Goal: Contribute content: Add original content to the website for others to see

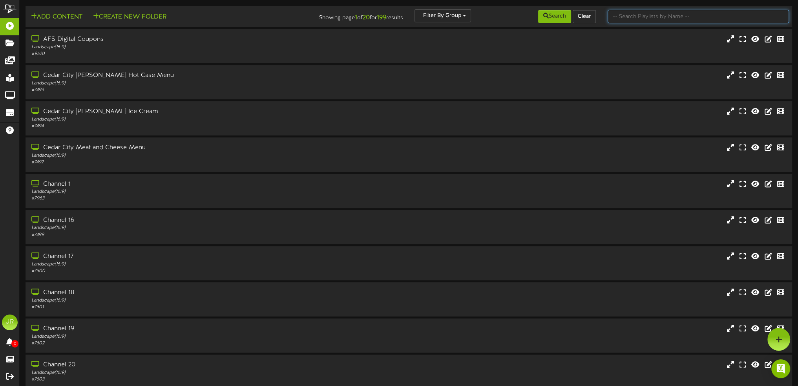
click at [655, 15] on input "text" at bounding box center [698, 16] width 181 height 13
type input "tooele"
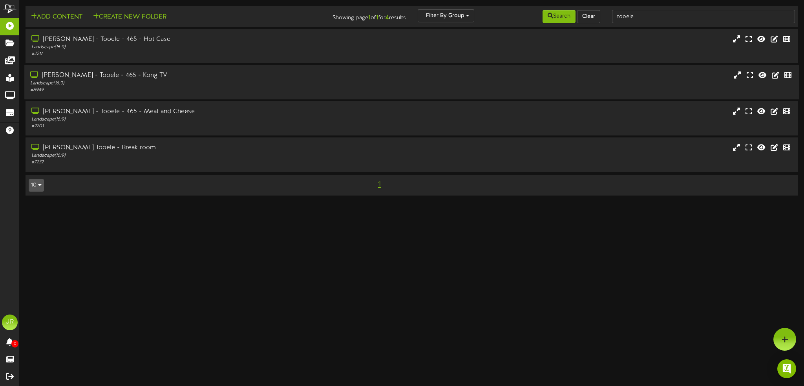
click at [142, 86] on div "Landscape ( 16:9 )" at bounding box center [185, 83] width 311 height 7
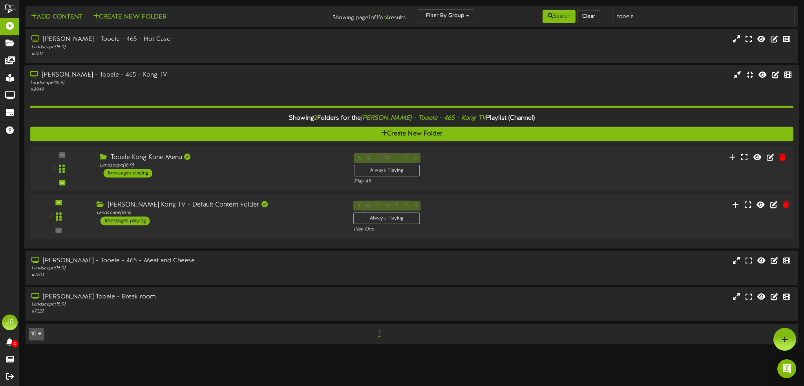
click at [224, 220] on div "[PERSON_NAME] Kong TV - Default Content Folder Landscape ( 16:9 ) 1 messages pl…" at bounding box center [219, 213] width 257 height 25
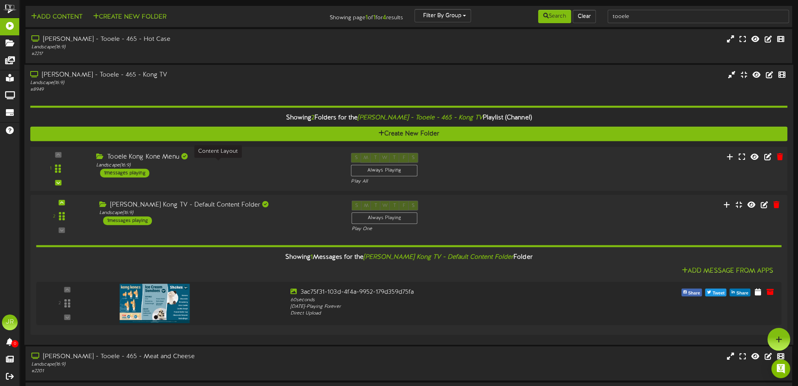
click at [277, 164] on div "Landscape ( 16:9 )" at bounding box center [217, 165] width 243 height 7
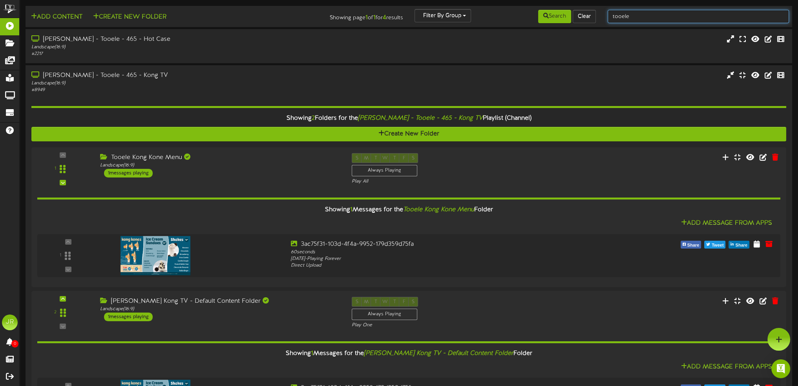
drag, startPoint x: 663, startPoint y: 18, endPoint x: 489, endPoint y: 14, distance: 174.4
click at [489, 14] on div "Add Content Create New Folder Showing page 1 of 1 for 4 results Filter By Group…" at bounding box center [409, 16] width 773 height 15
type input "[GEOGRAPHIC_DATA]"
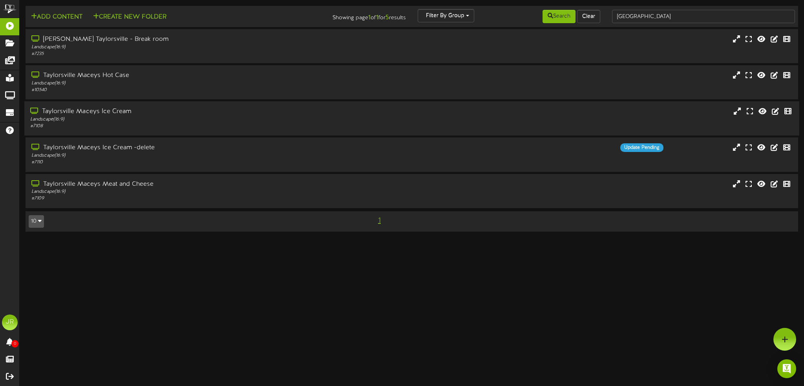
click at [195, 117] on div "Landscape ( 16:9 )" at bounding box center [185, 119] width 311 height 7
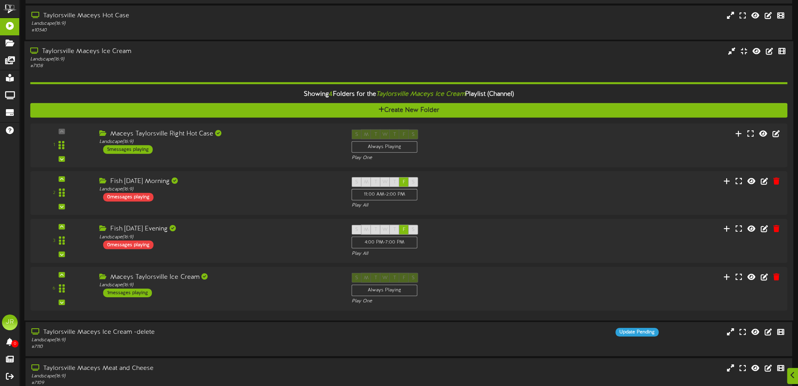
scroll to position [79, 0]
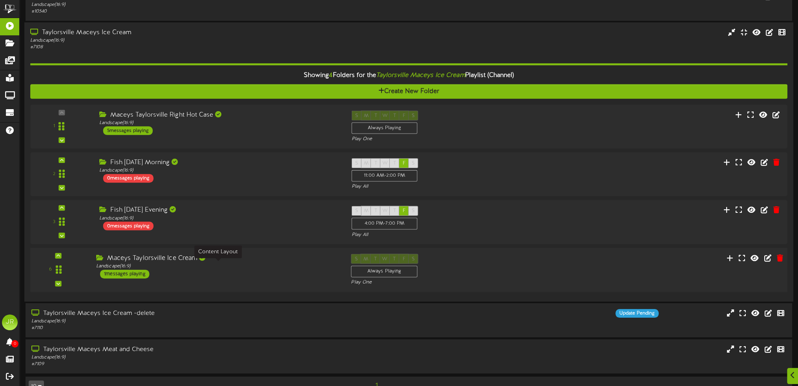
click at [268, 266] on div "Landscape ( 16:9 )" at bounding box center [217, 266] width 243 height 7
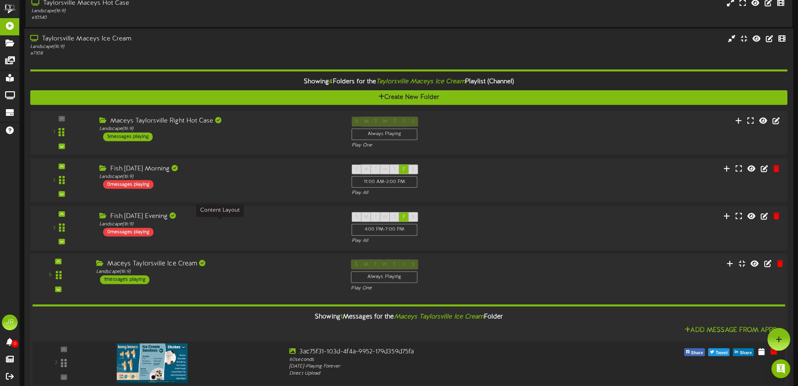
scroll to position [39, 0]
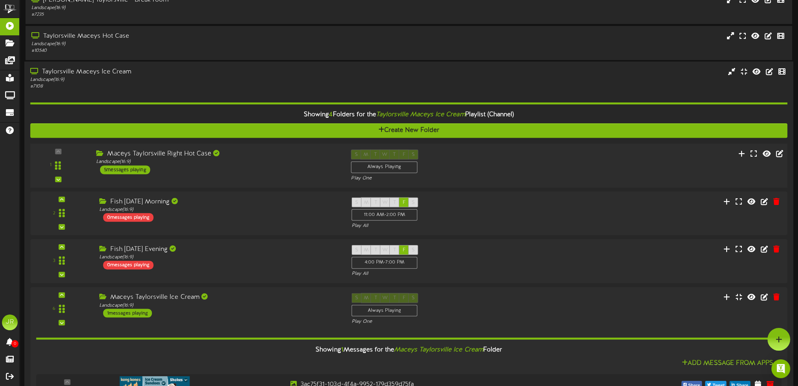
click at [269, 167] on div "Maceys Taylorsville Right Hot Case Landscape ( 16:9 ) 5 messages playing" at bounding box center [217, 162] width 255 height 25
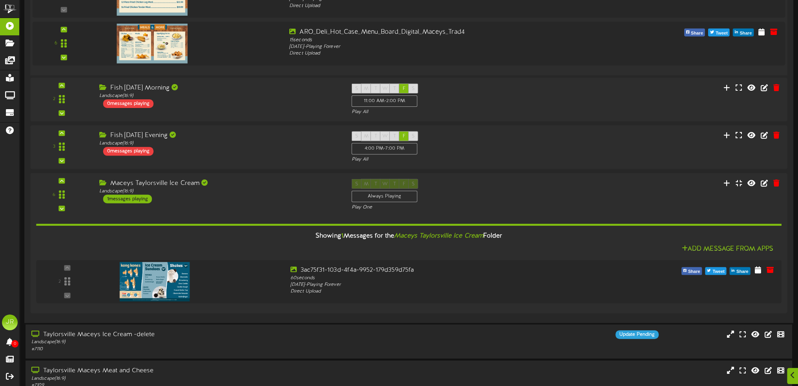
scroll to position [477, 0]
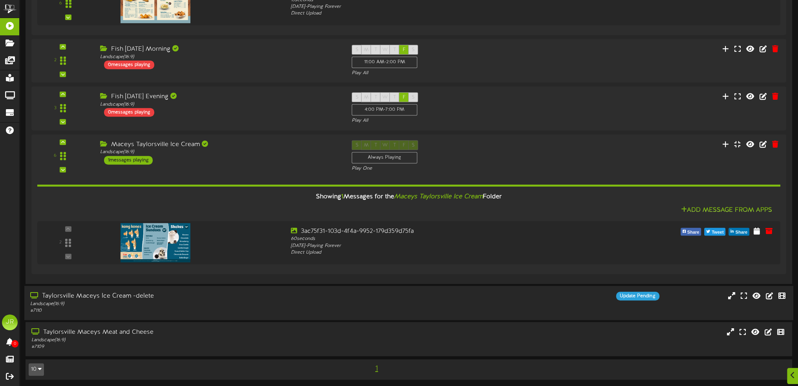
click at [198, 304] on div "Landscape ( 16:9 )" at bounding box center [184, 303] width 309 height 7
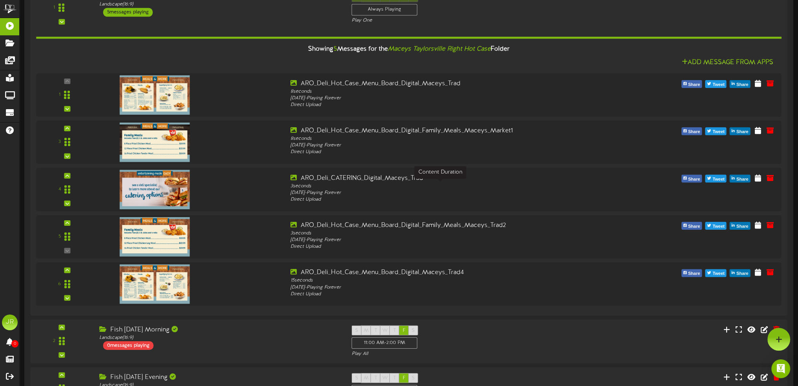
scroll to position [0, 0]
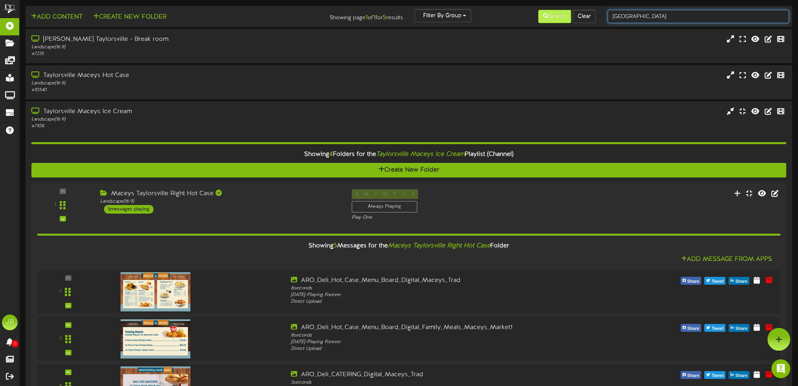
drag, startPoint x: 640, startPoint y: 16, endPoint x: 539, endPoint y: 15, distance: 100.6
click at [539, 15] on div "Add Content Create New Folder Showing page 1 of 1 for 5 results Filter By Group…" at bounding box center [409, 16] width 773 height 15
type input "orem"
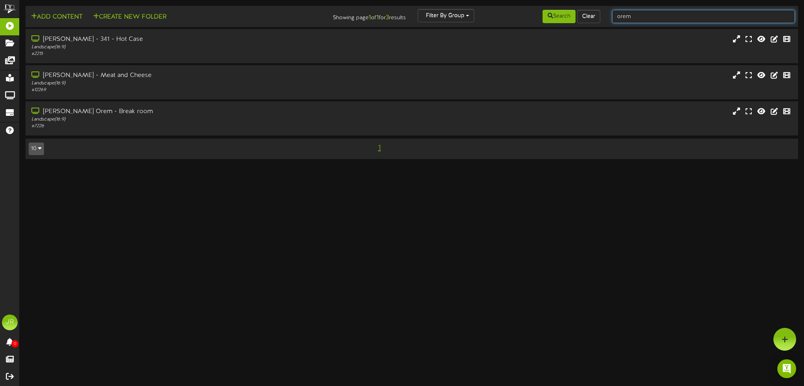
drag, startPoint x: 667, startPoint y: 16, endPoint x: 528, endPoint y: 13, distance: 138.7
click at [528, 13] on div "Add Content Create New Folder Showing page 1 of 1 for 3 results Filter By Group…" at bounding box center [412, 16] width 778 height 15
type input "[PERSON_NAME]"
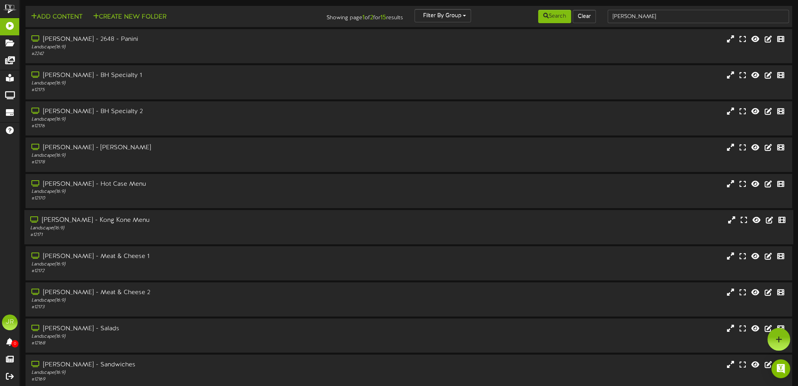
click at [181, 223] on div "[PERSON_NAME] - Kong Kone Menu" at bounding box center [184, 220] width 309 height 9
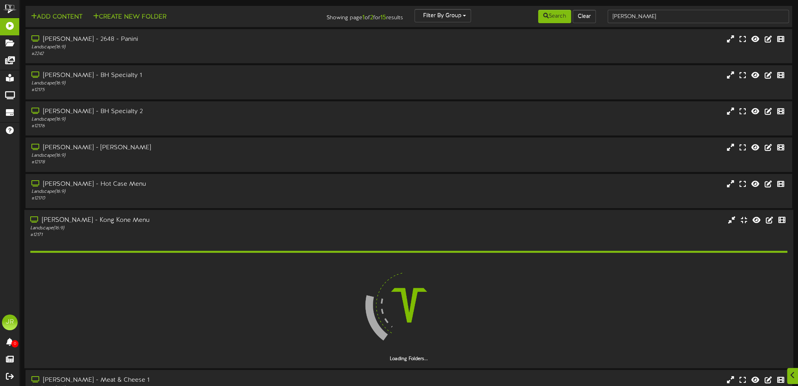
scroll to position [157, 0]
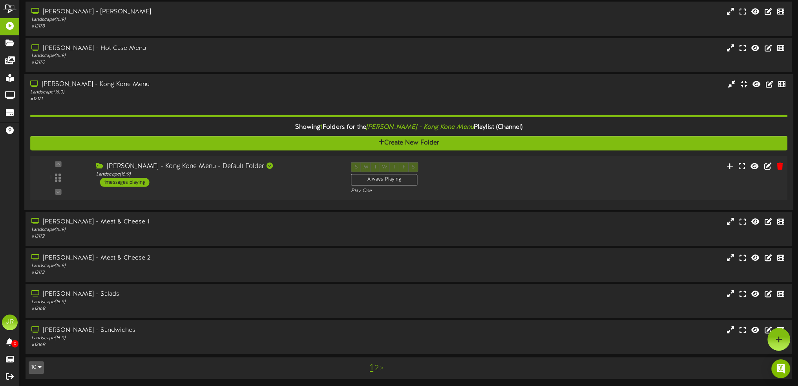
click at [208, 189] on div "1 ( 16:9" at bounding box center [408, 178] width 765 height 32
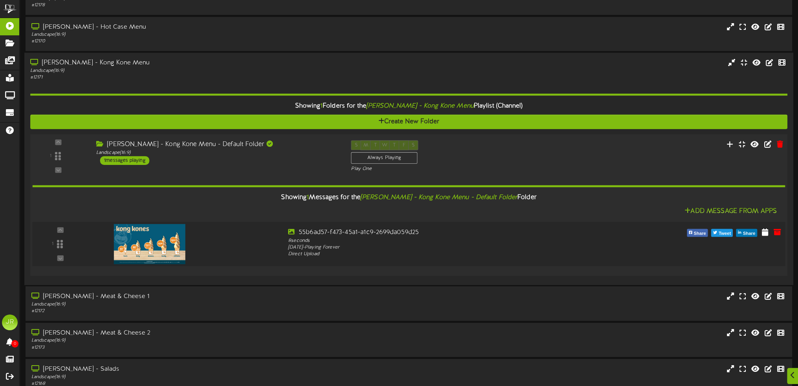
click at [162, 238] on img at bounding box center [149, 244] width 71 height 40
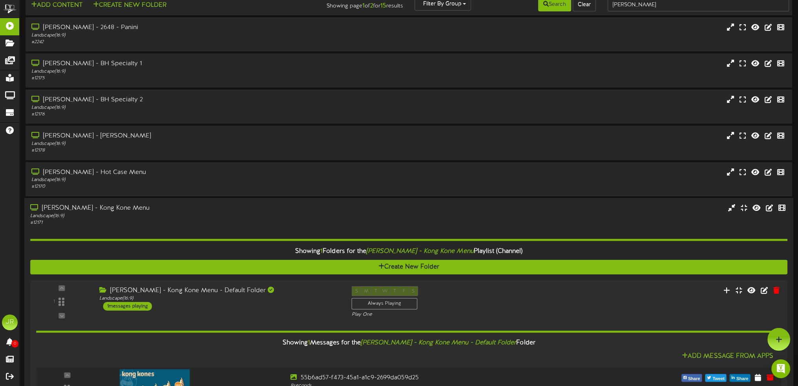
scroll to position [0, 0]
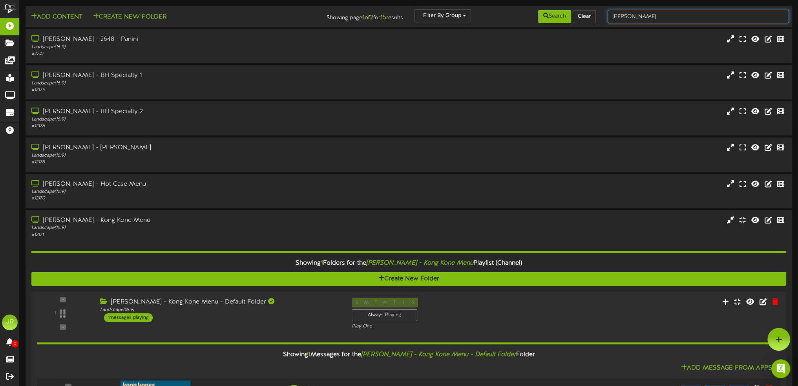
drag, startPoint x: 625, startPoint y: 21, endPoint x: 489, endPoint y: 14, distance: 136.9
click at [489, 14] on div "Add Content Create New Folder Showing page 1 of 2 for 15 results Filter By Grou…" at bounding box center [409, 16] width 773 height 15
type input "[GEOGRAPHIC_DATA]"
click at [564, 17] on button "Search" at bounding box center [554, 16] width 33 height 13
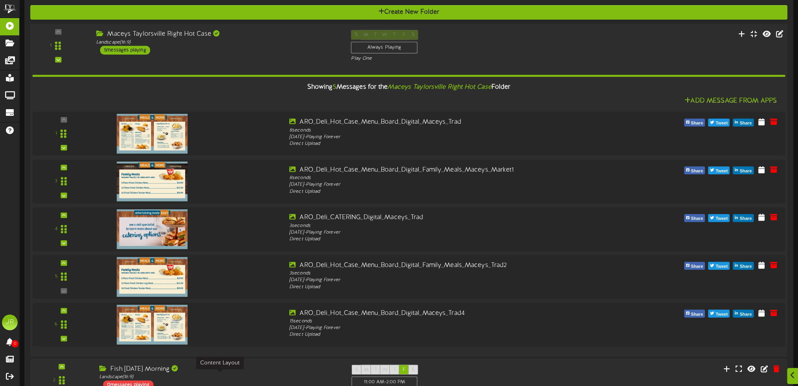
scroll to position [314, 0]
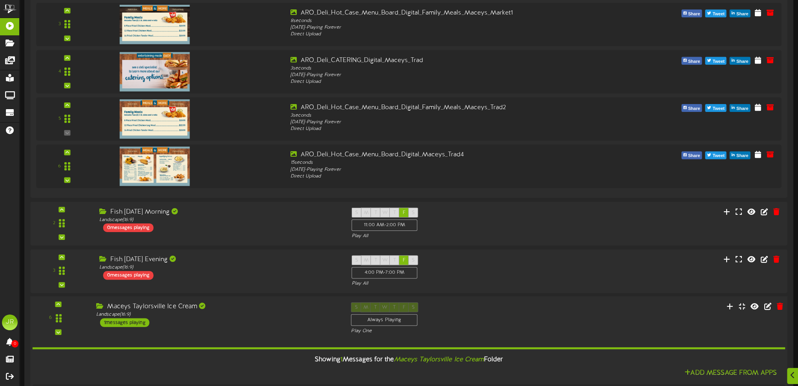
click at [266, 324] on div "Maceys Taylorsville Ice Cream Landscape ( 16:9 ) 1 messages playing" at bounding box center [217, 314] width 255 height 25
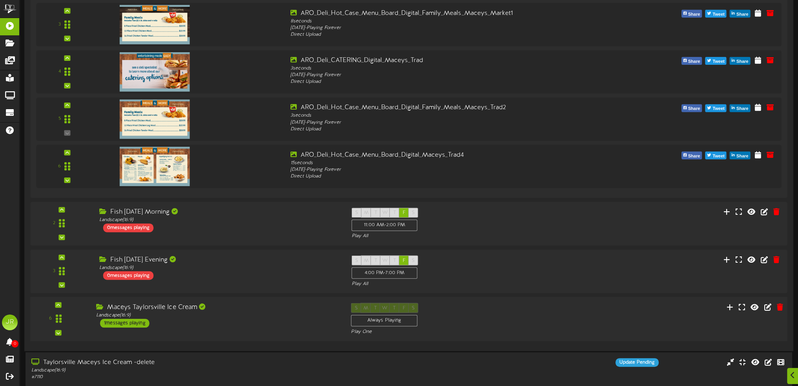
scroll to position [432, 0]
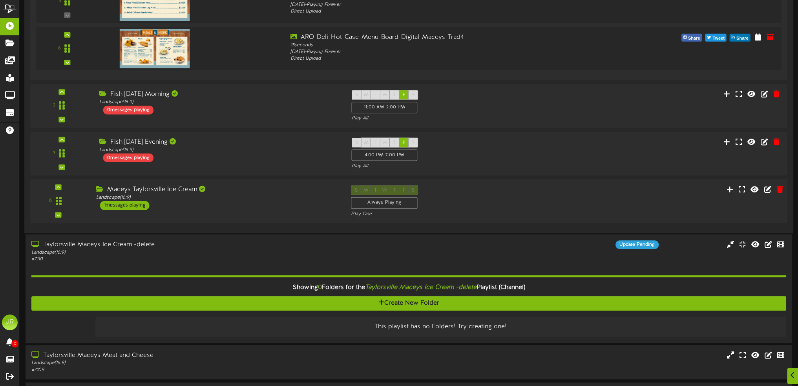
click at [269, 210] on div "6 ( 16:9" at bounding box center [408, 201] width 765 height 32
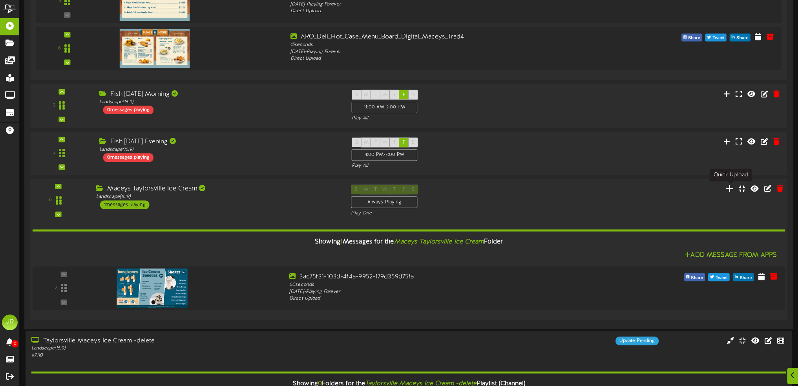
click at [729, 189] on icon at bounding box center [730, 188] width 8 height 9
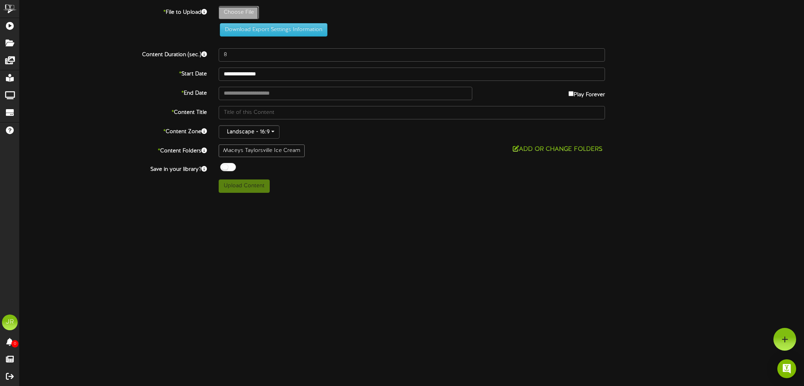
type input "**********"
type input "34732e7e-3be0-4a92-9ed1-e671b77a52bf"
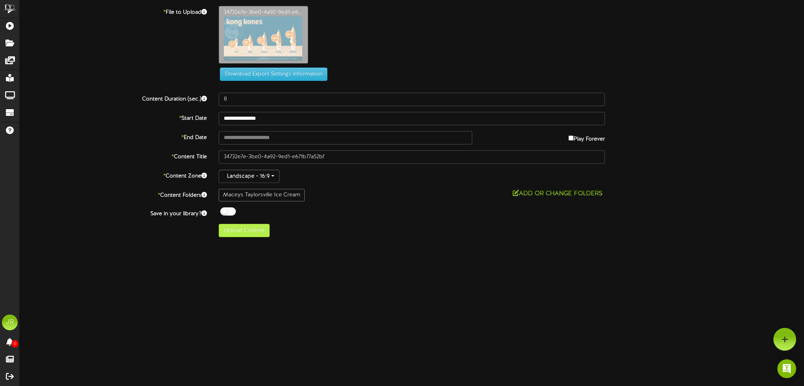
click at [247, 194] on div "Maceys Taylorsville Ice Cream" at bounding box center [262, 195] width 86 height 13
click at [247, 229] on button "Upload Content" at bounding box center [244, 230] width 51 height 13
type input "**********"
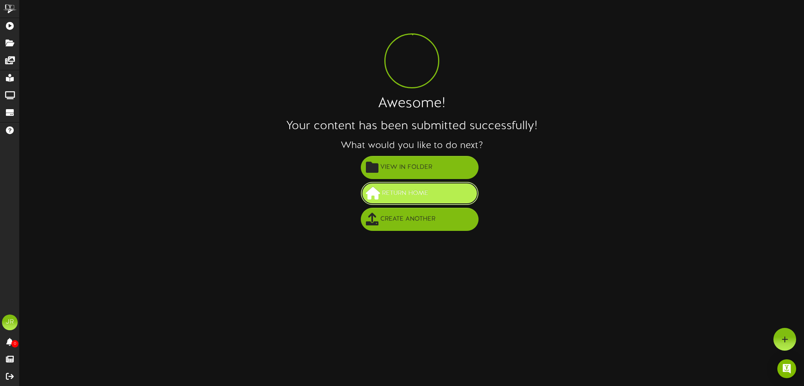
click at [417, 194] on span "Return Home" at bounding box center [405, 193] width 50 height 13
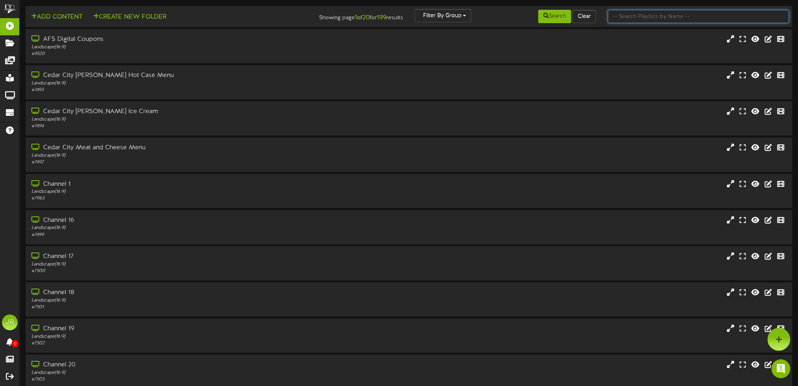
click at [663, 20] on input "text" at bounding box center [698, 16] width 181 height 13
type input "[GEOGRAPHIC_DATA]"
click at [558, 21] on button "Search" at bounding box center [554, 16] width 33 height 13
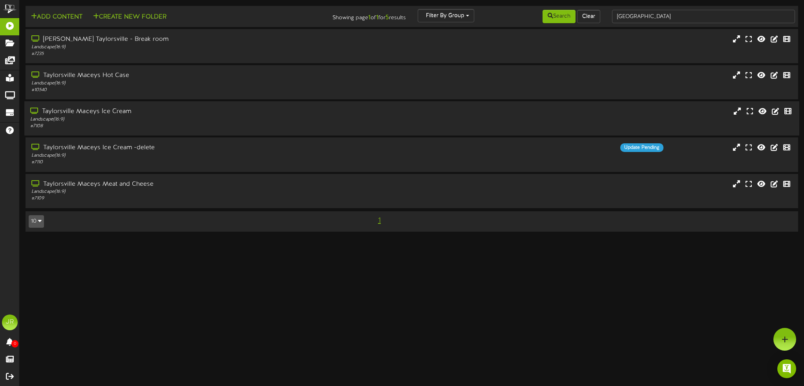
click at [160, 125] on div "# 7108" at bounding box center [185, 126] width 311 height 7
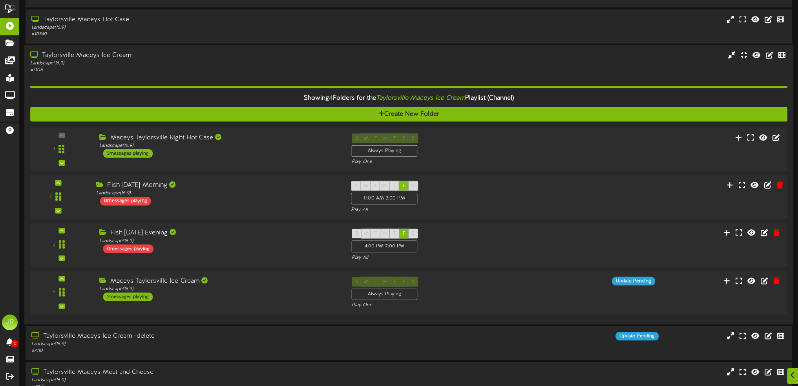
scroll to position [96, 0]
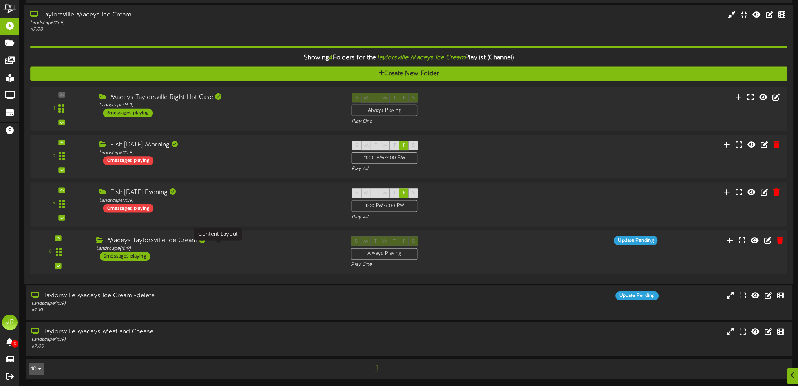
click at [226, 249] on div "Landscape ( 16:9 )" at bounding box center [217, 248] width 243 height 7
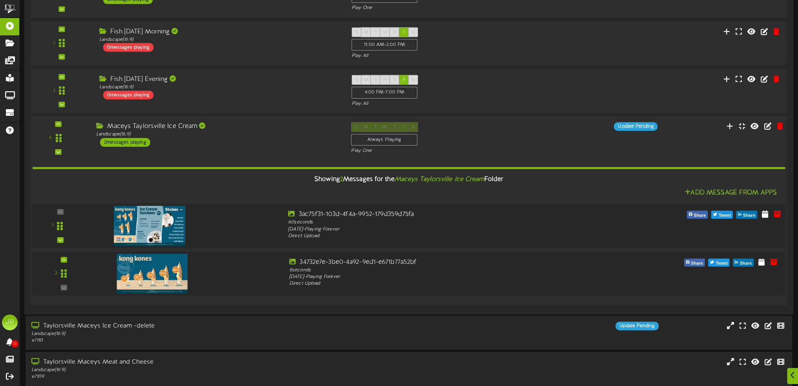
scroll to position [240, 0]
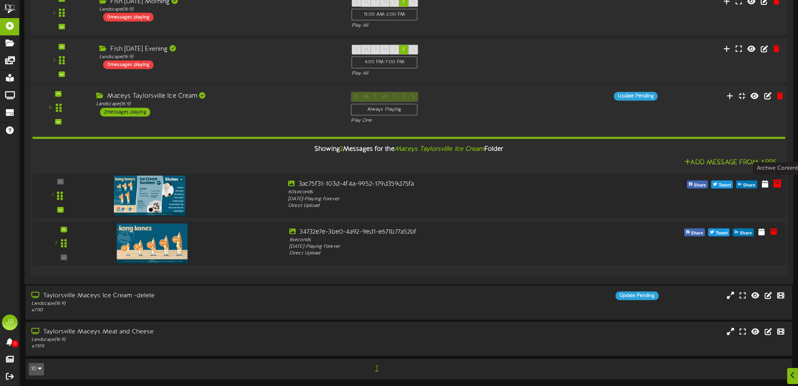
click at [778, 182] on icon at bounding box center [777, 183] width 9 height 9
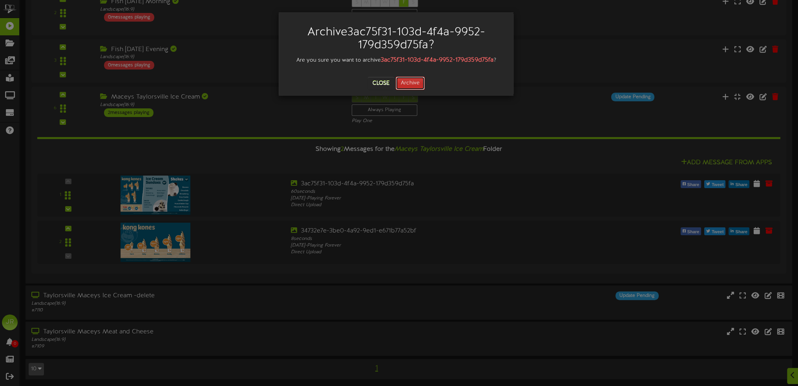
click at [414, 84] on button "Archive" at bounding box center [410, 83] width 29 height 13
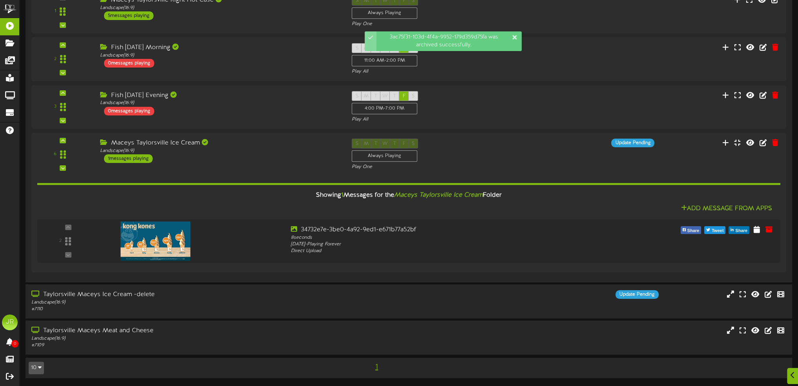
scroll to position [192, 0]
